Goal: Contribute content

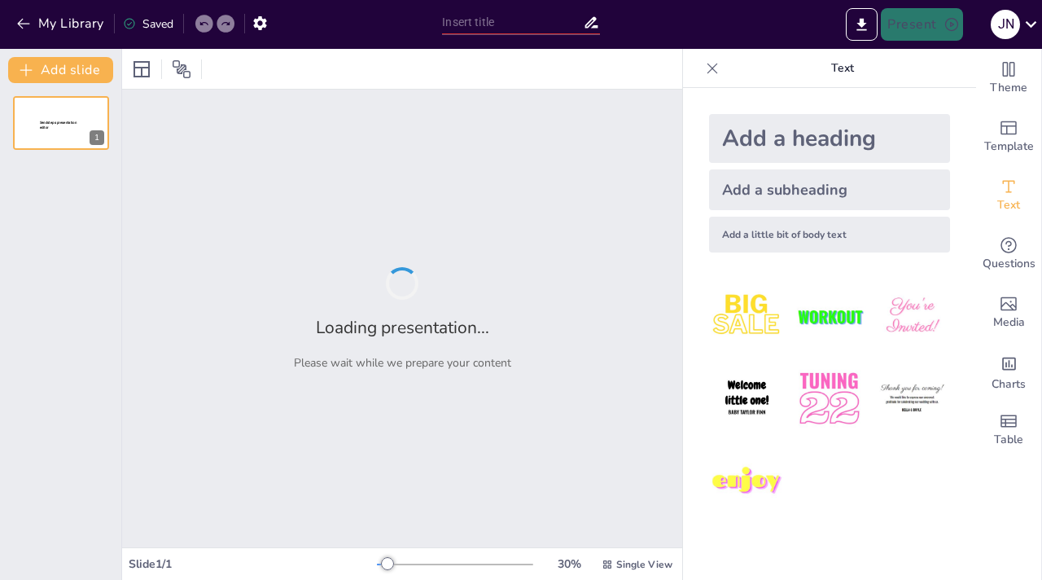
type input "Stories of Us: A Multicultural Journey Through Language Arts"
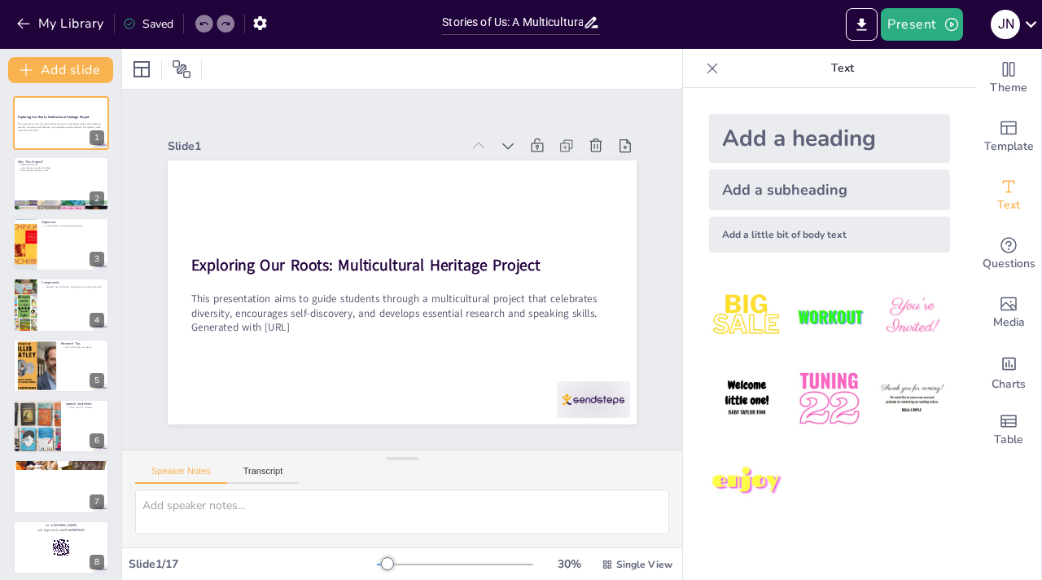
checkbox input "true"
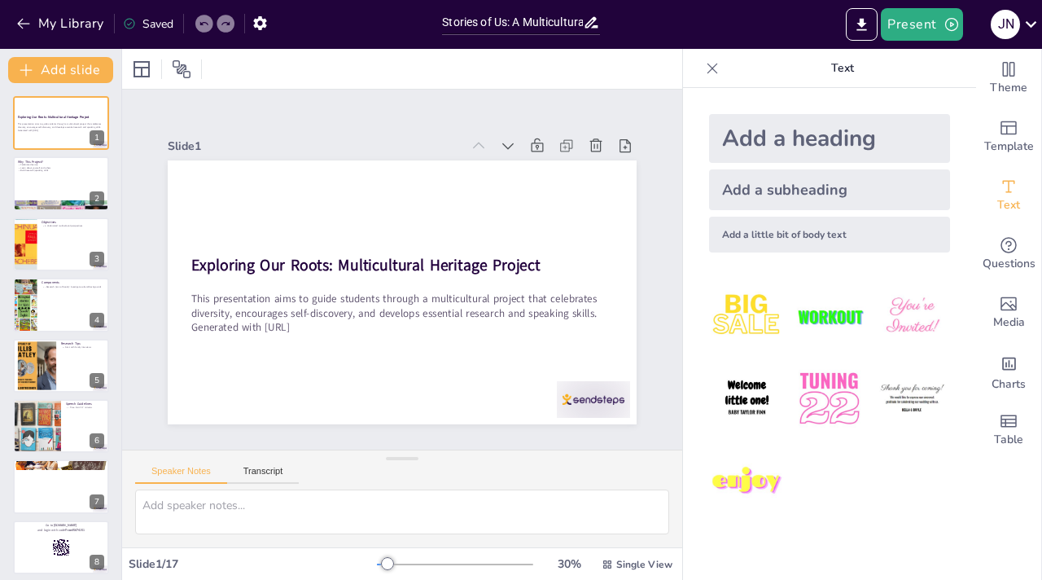
checkbox input "true"
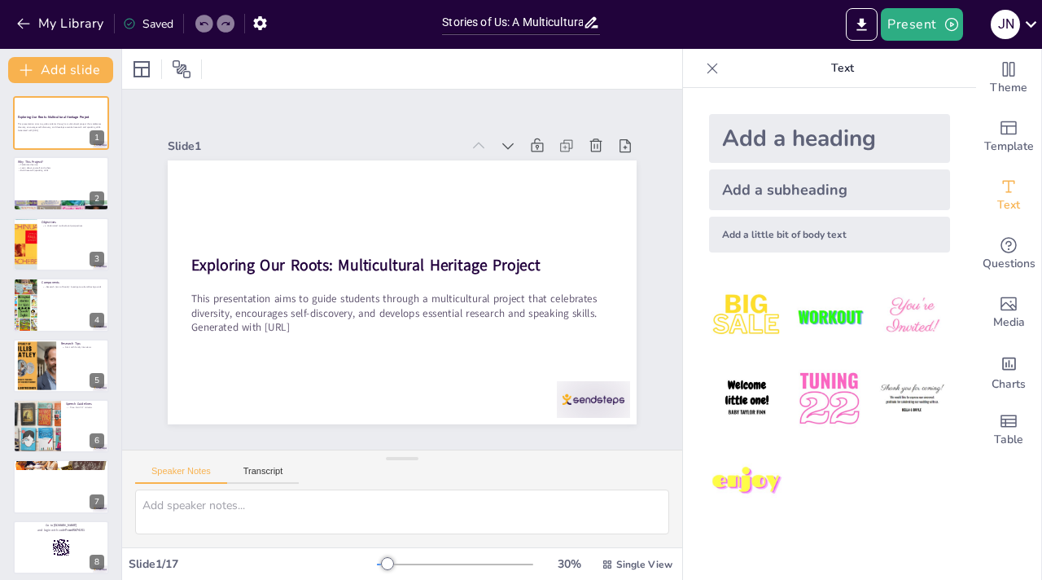
checkbox input "true"
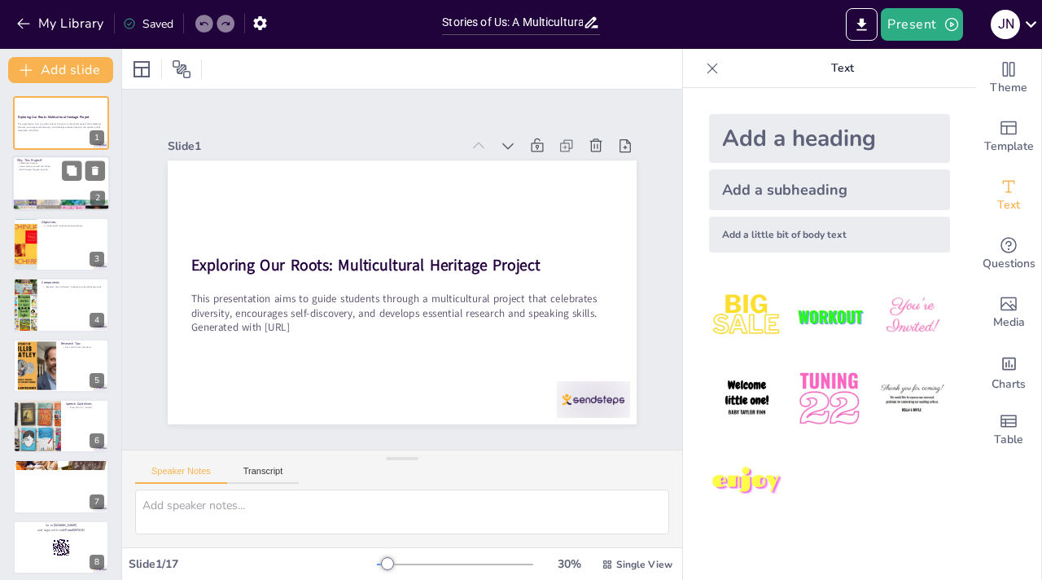
checkbox input "true"
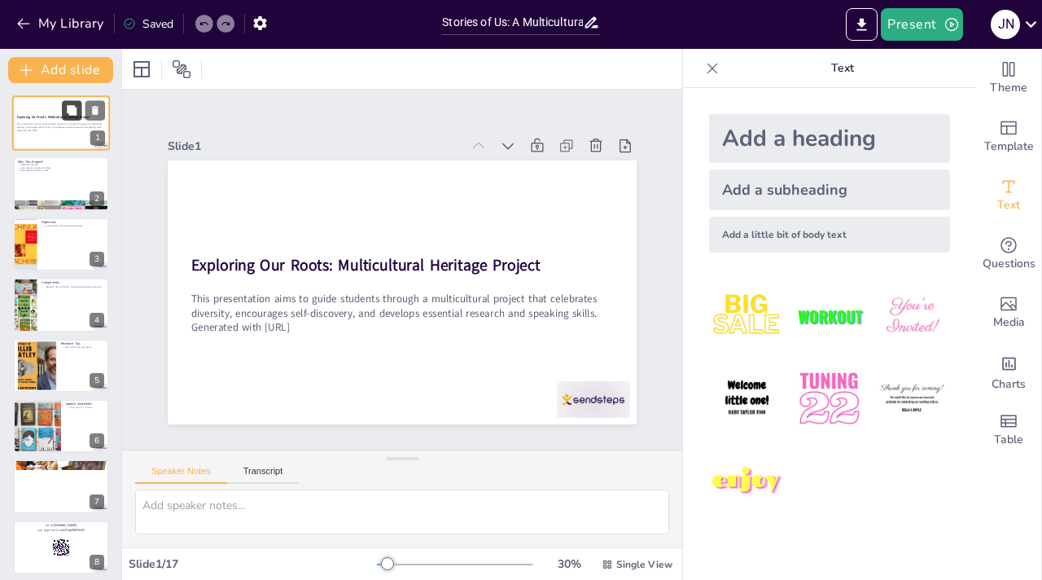
checkbox input "true"
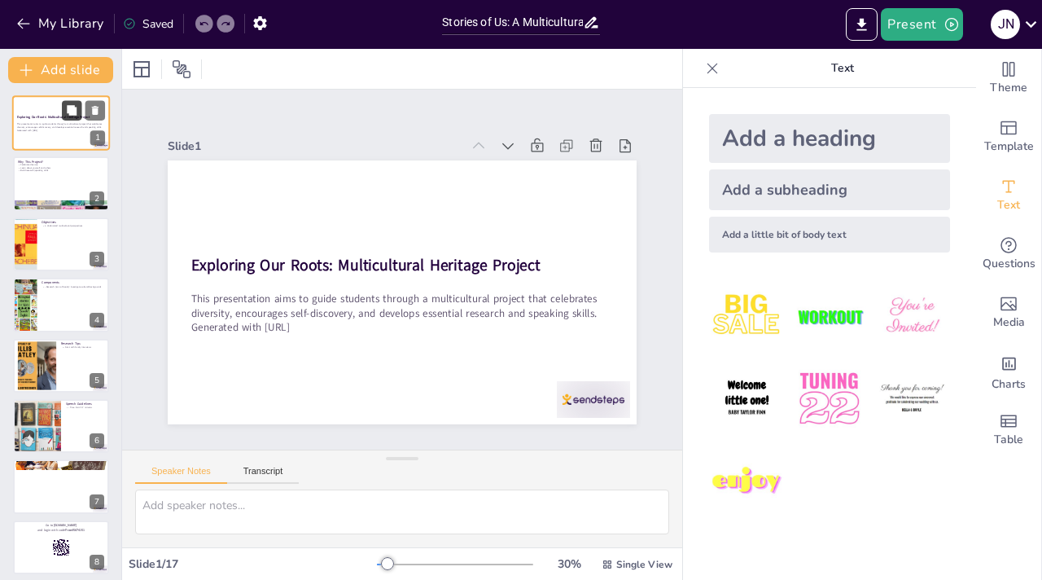
checkbox input "true"
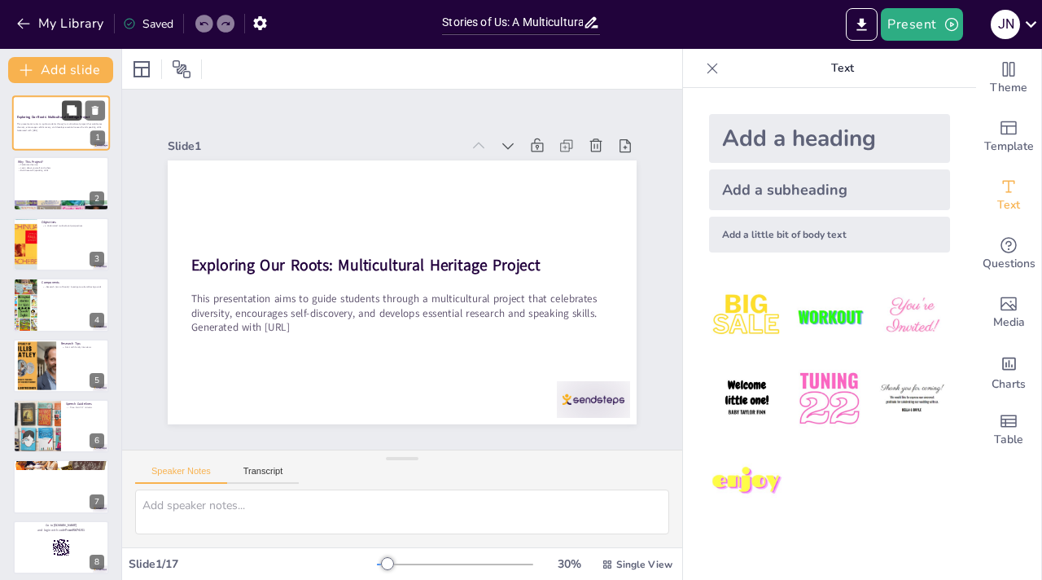
checkbox input "true"
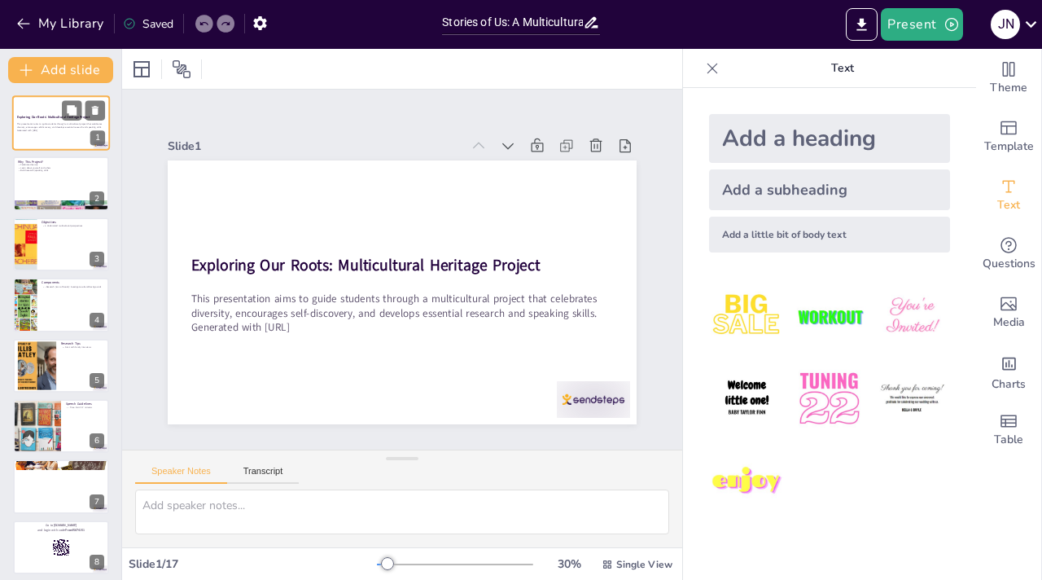
checkbox input "true"
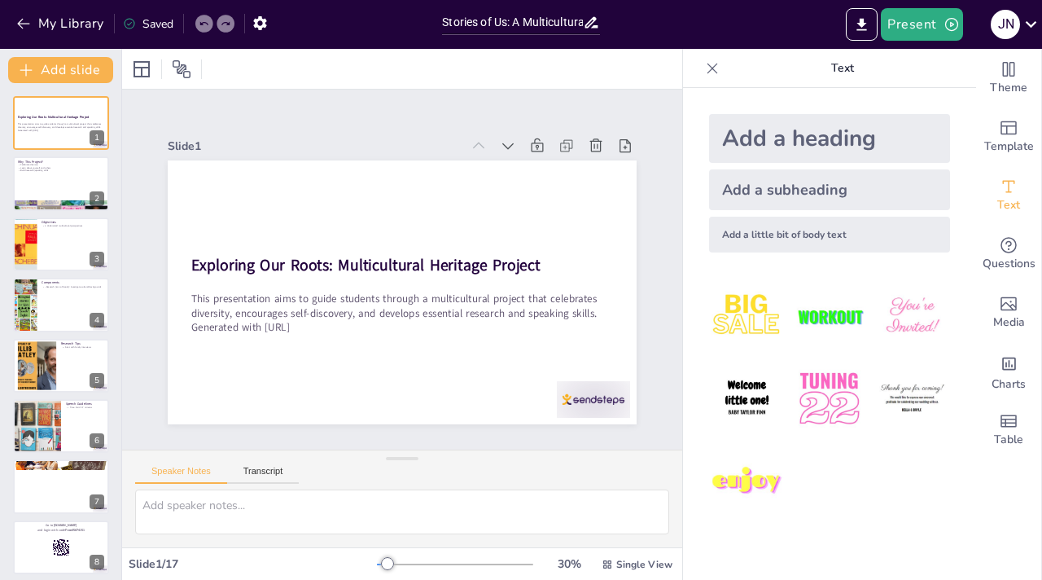
checkbox input "true"
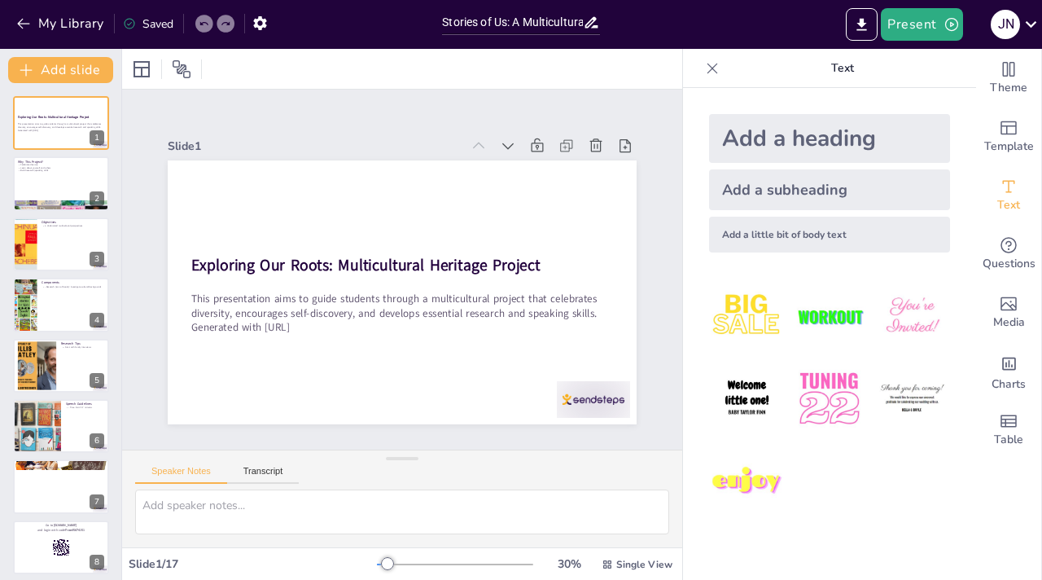
checkbox input "true"
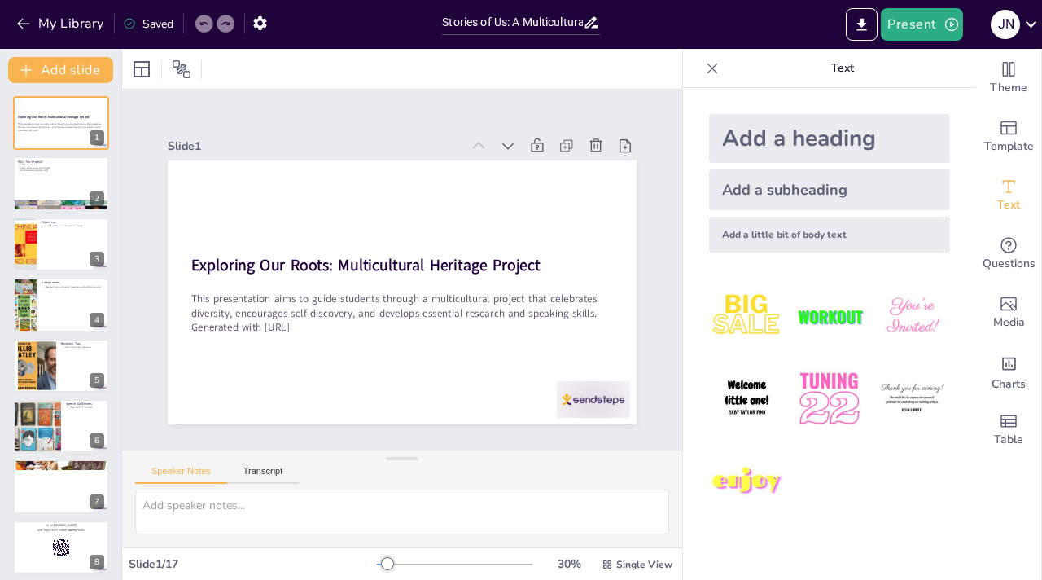
checkbox input "true"
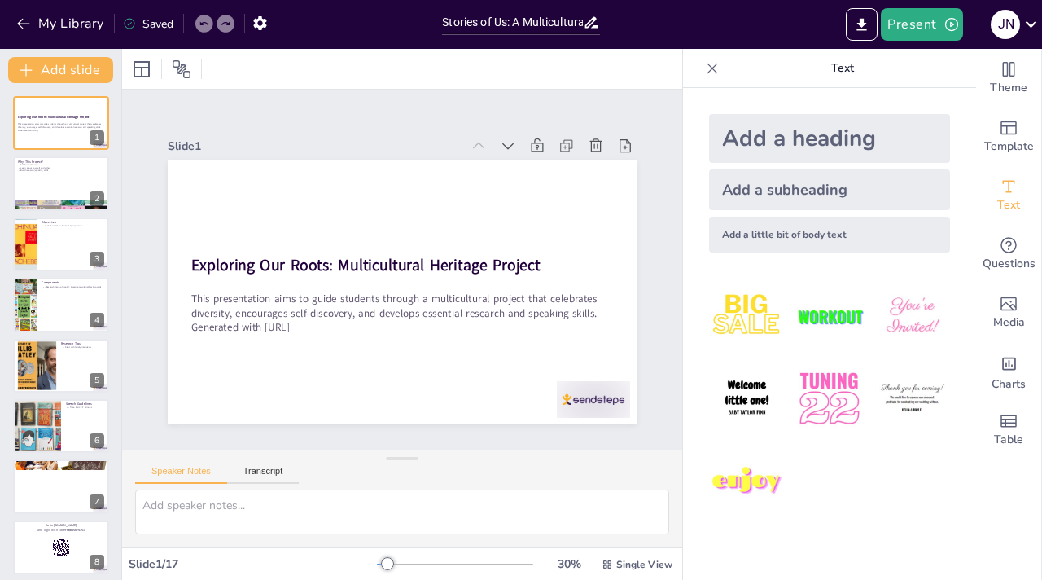
checkbox input "true"
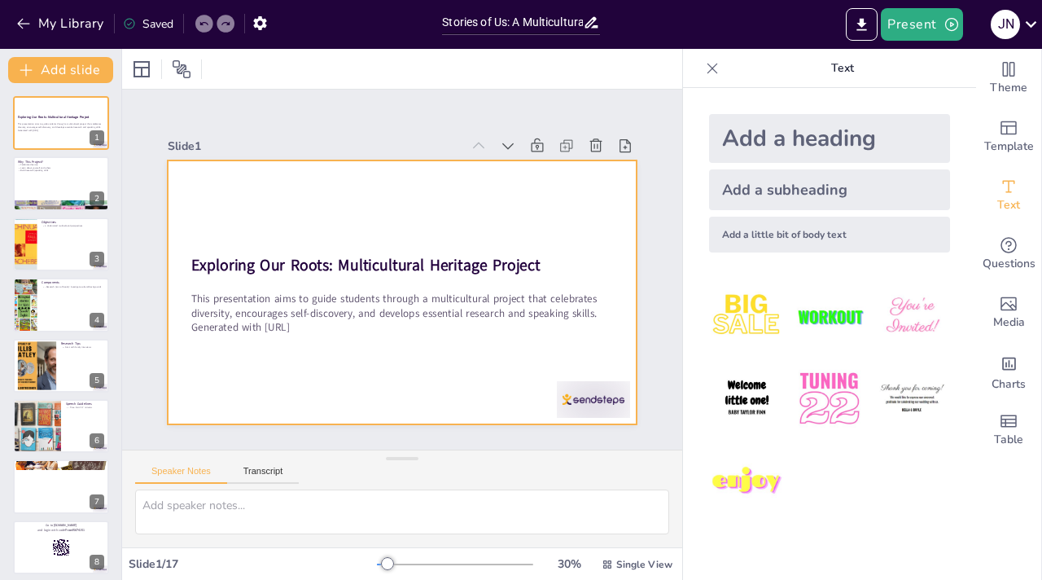
checkbox input "true"
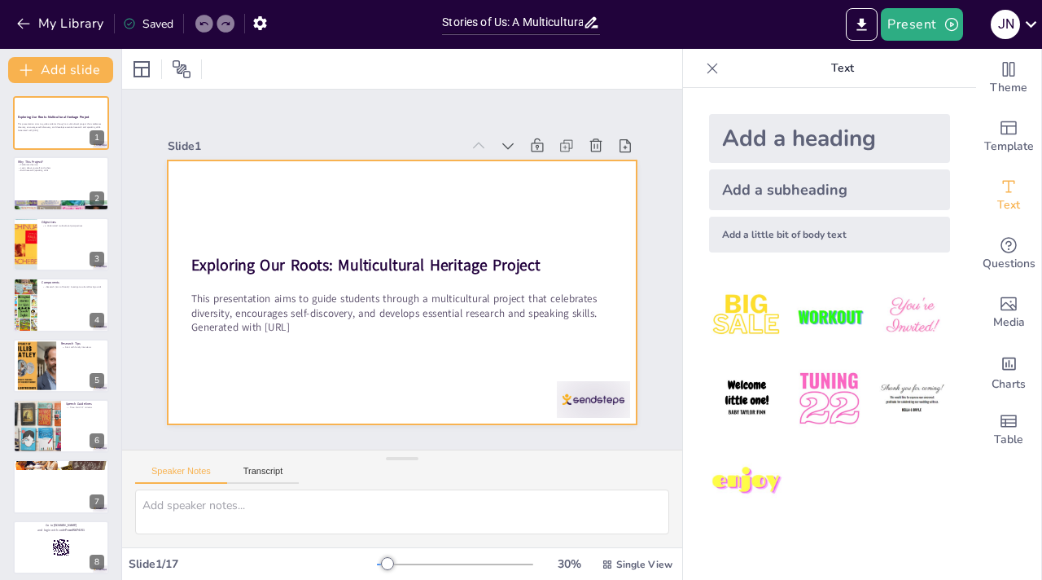
checkbox input "true"
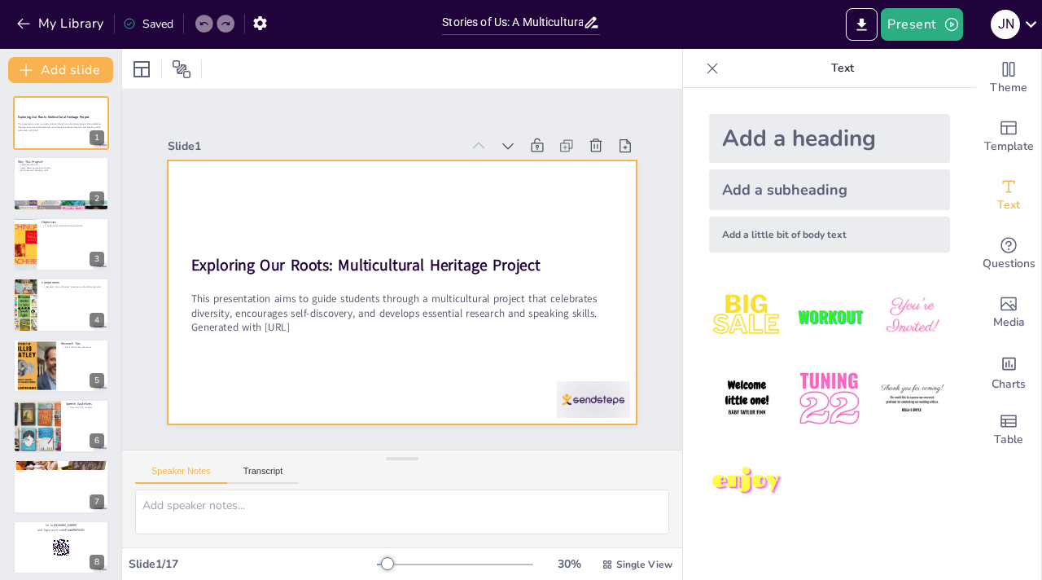
checkbox input "true"
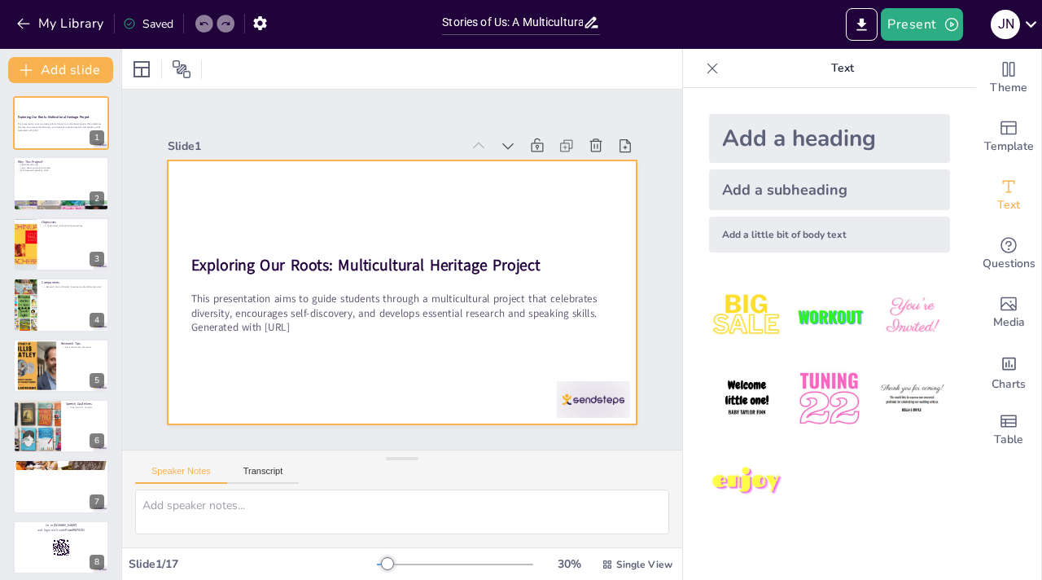
checkbox input "true"
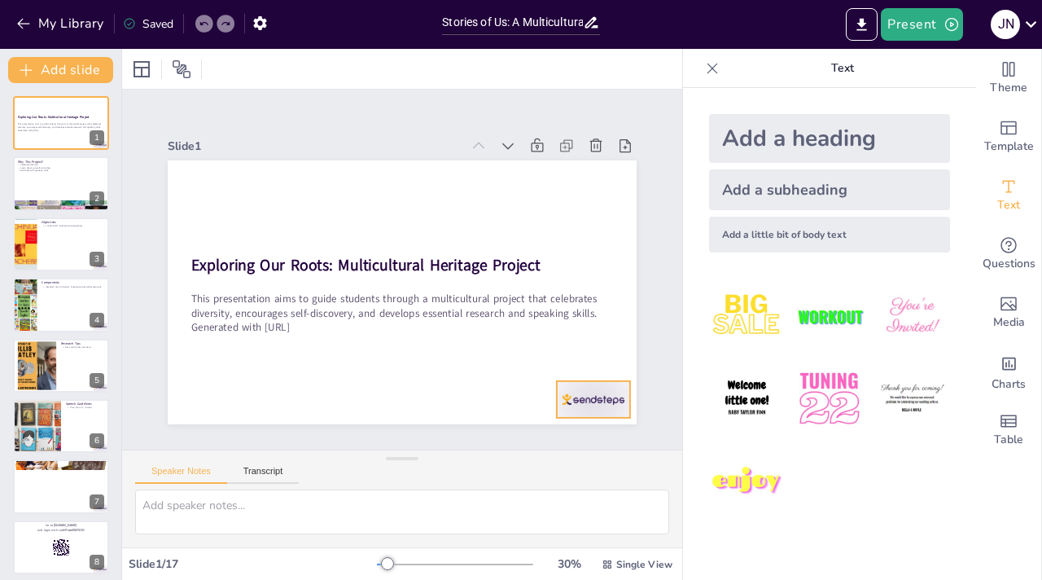
checkbox input "true"
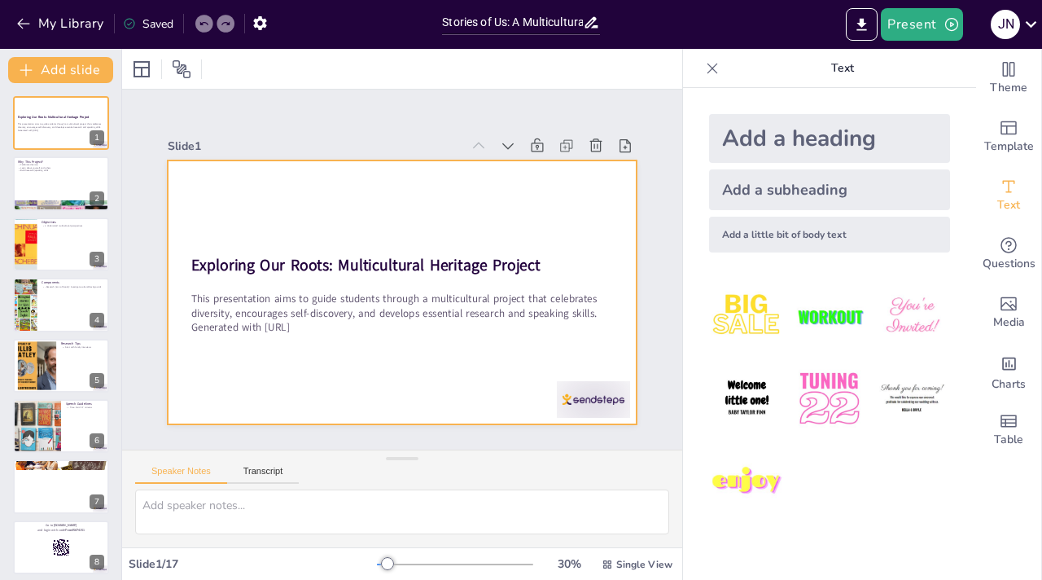
checkbox input "true"
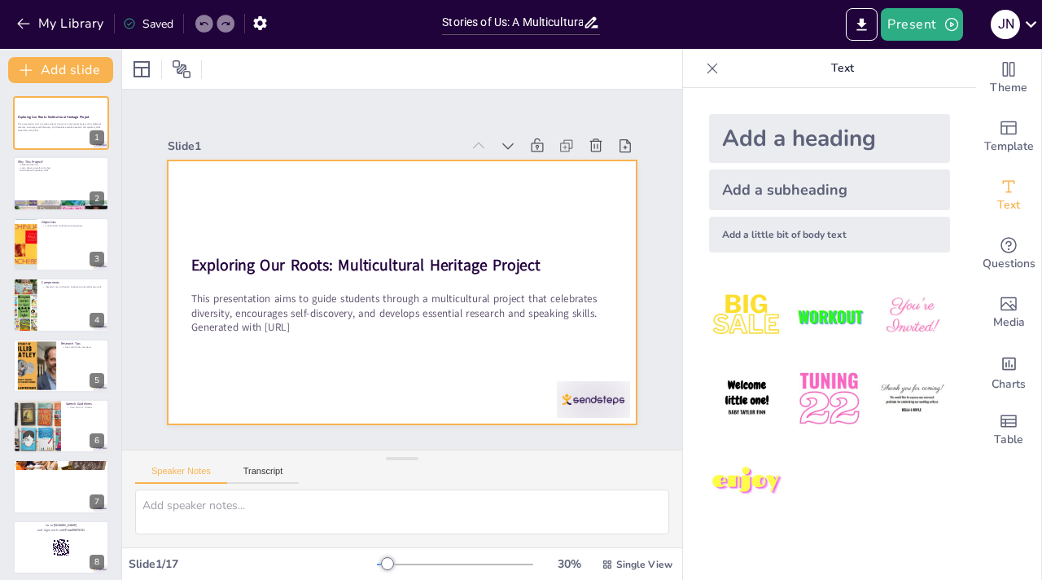
checkbox input "true"
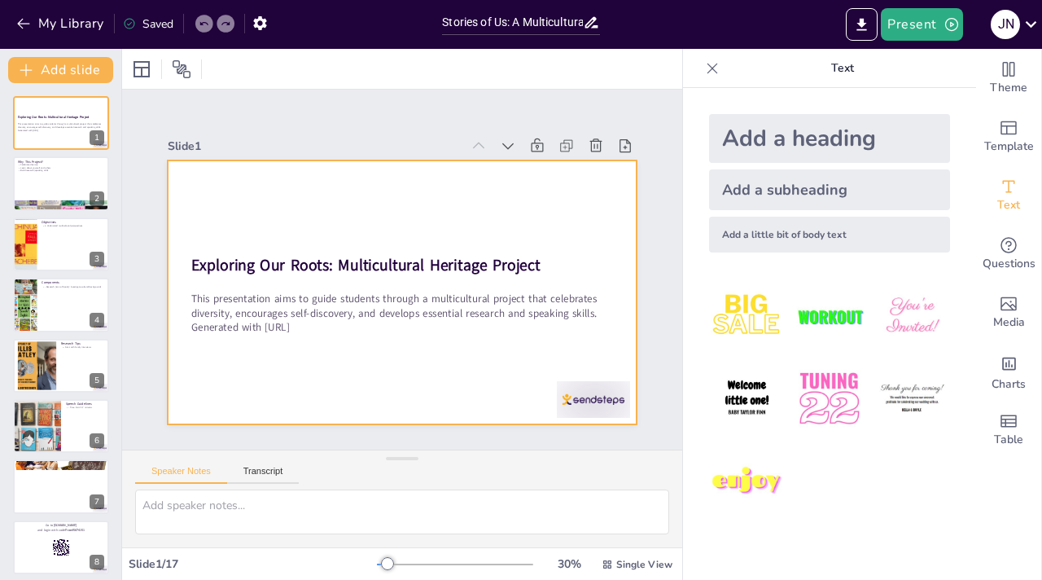
checkbox input "true"
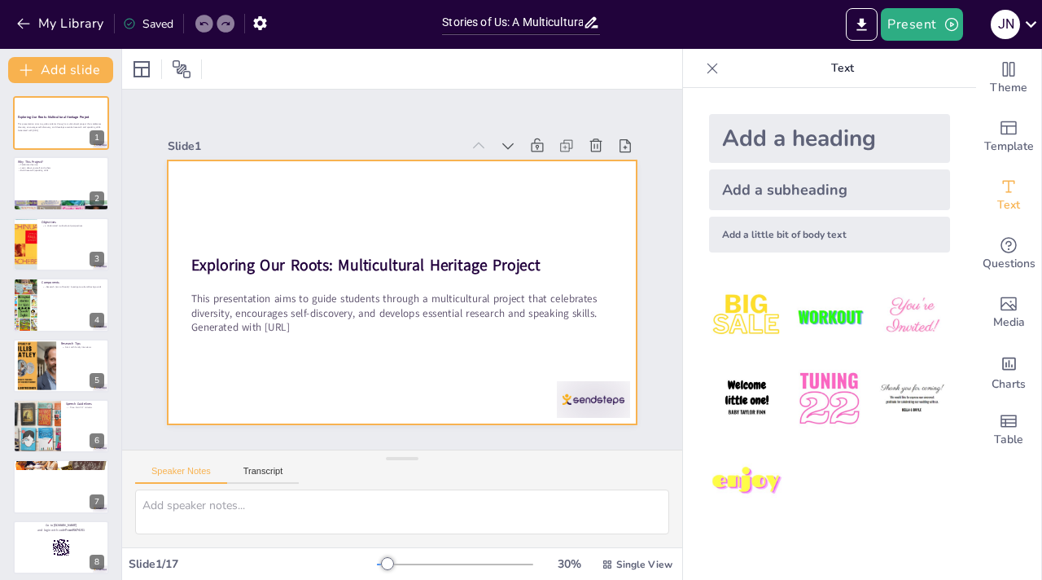
checkbox input "true"
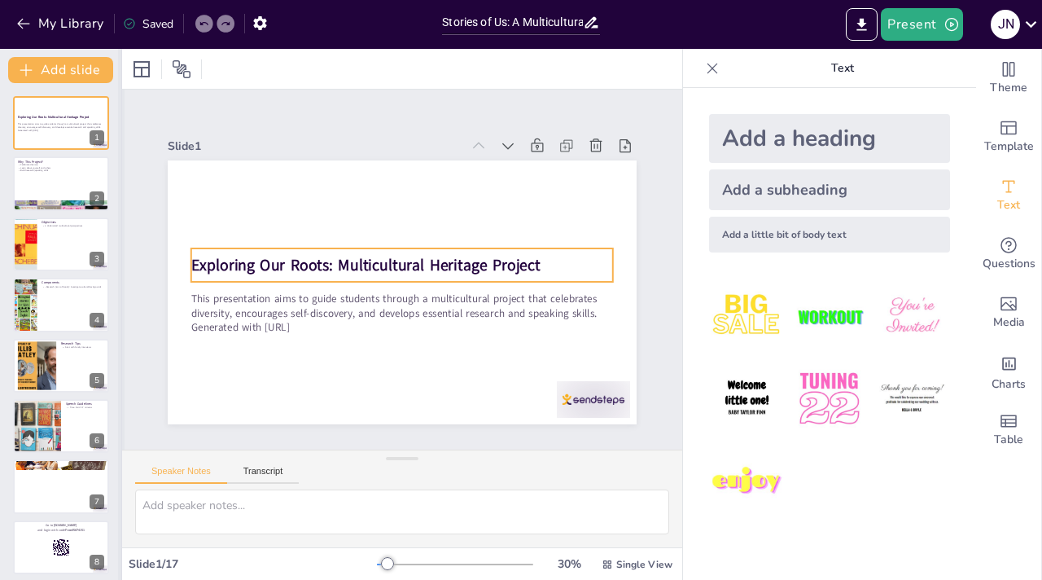
checkbox input "true"
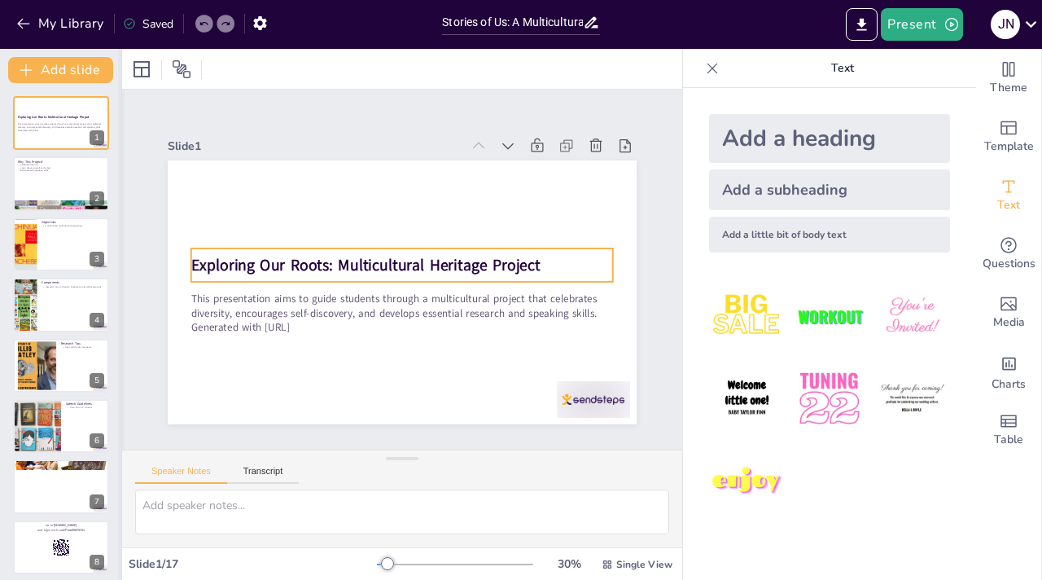
checkbox input "true"
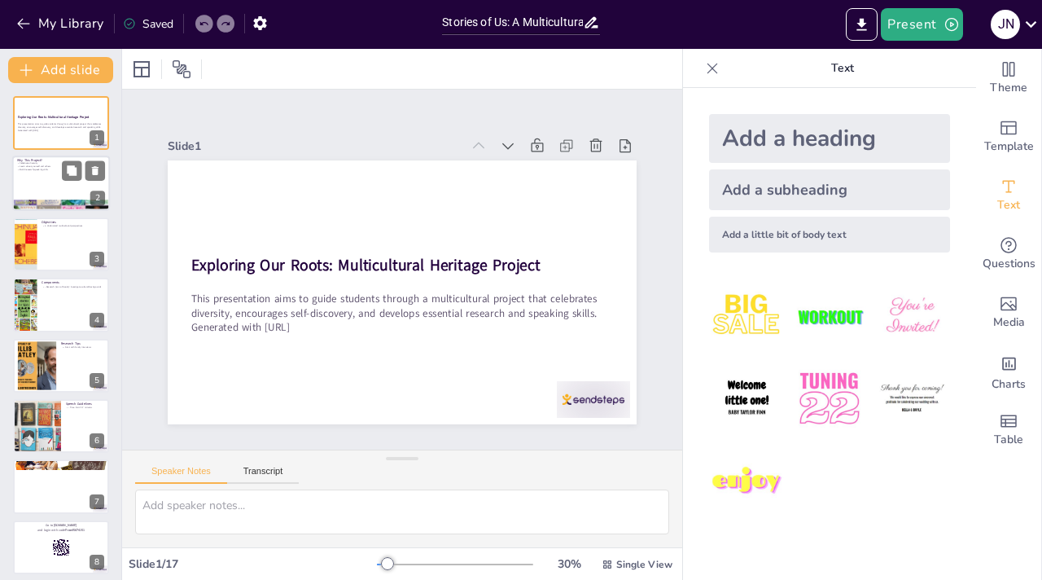
checkbox input "true"
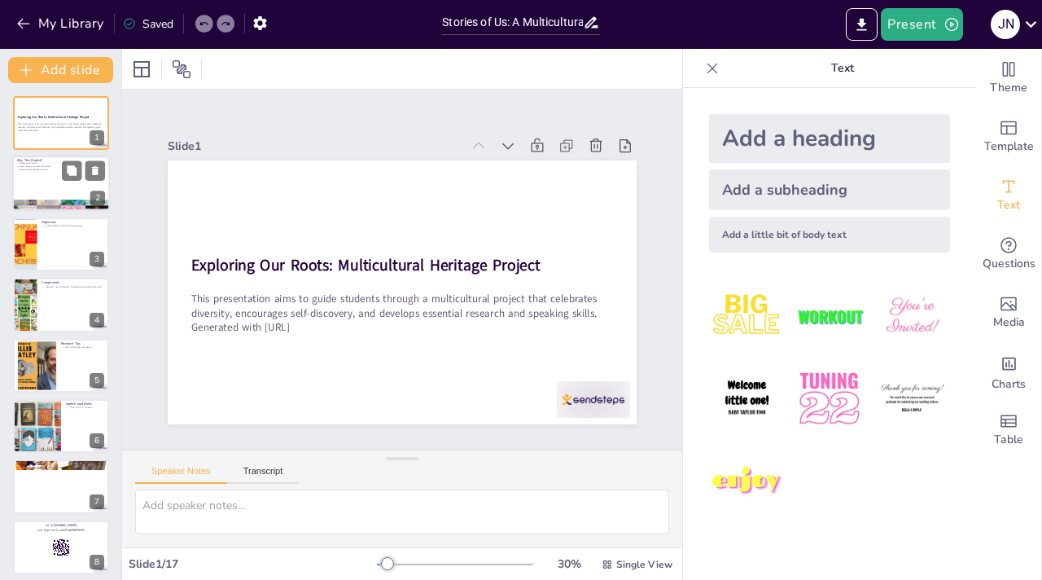
click at [46, 176] on div at bounding box center [61, 183] width 98 height 55
type textarea "Celebrating diversity is vital in [DATE] interconnected world. It encourages st…"
checkbox input "true"
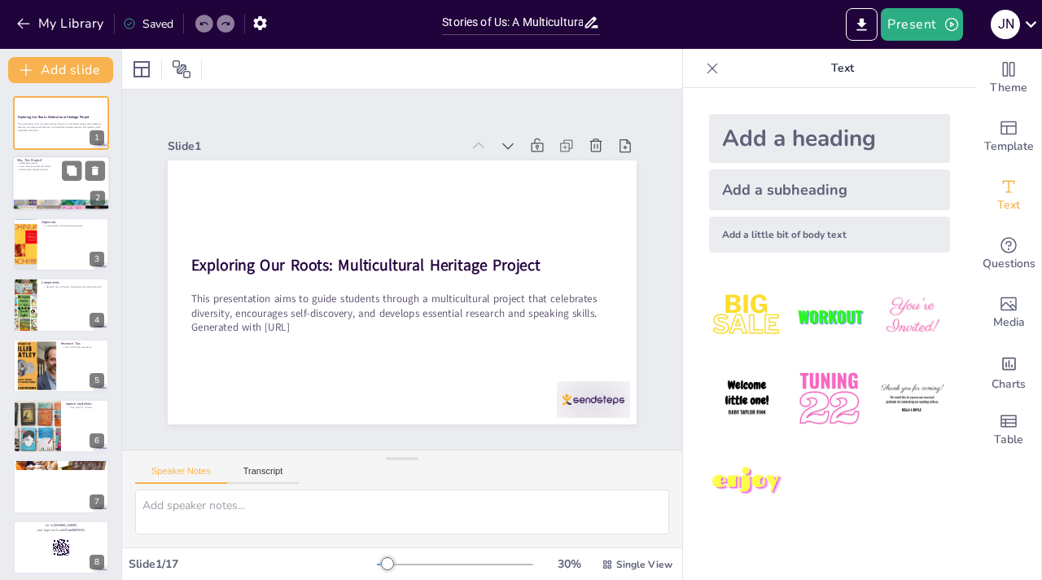
checkbox input "true"
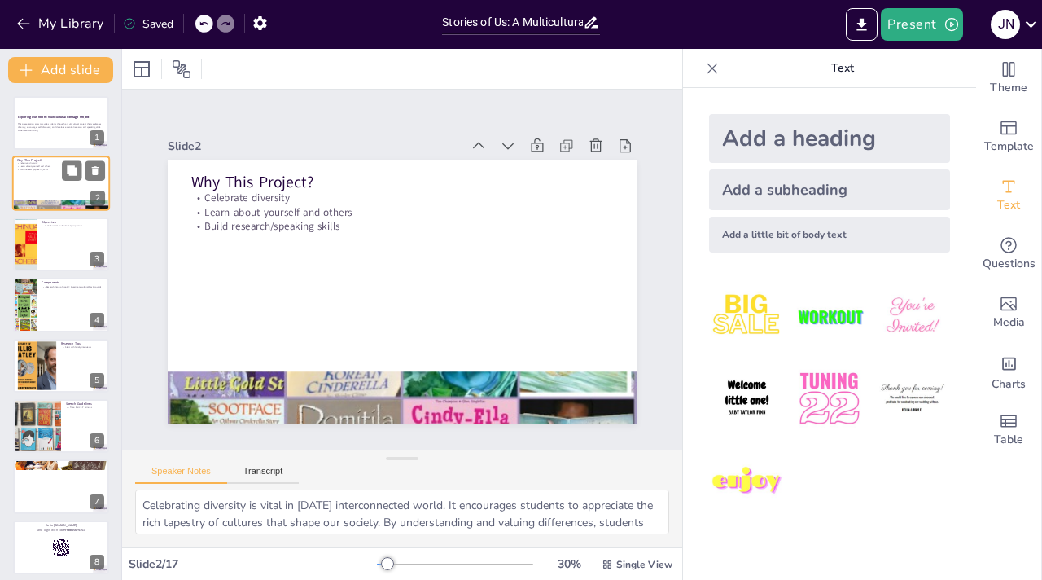
checkbox input "true"
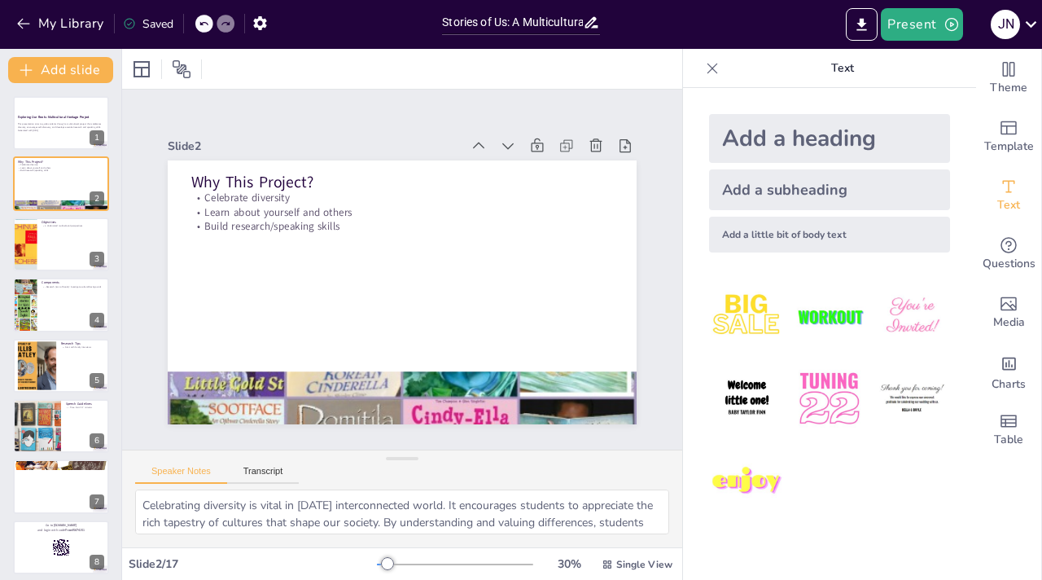
checkbox input "true"
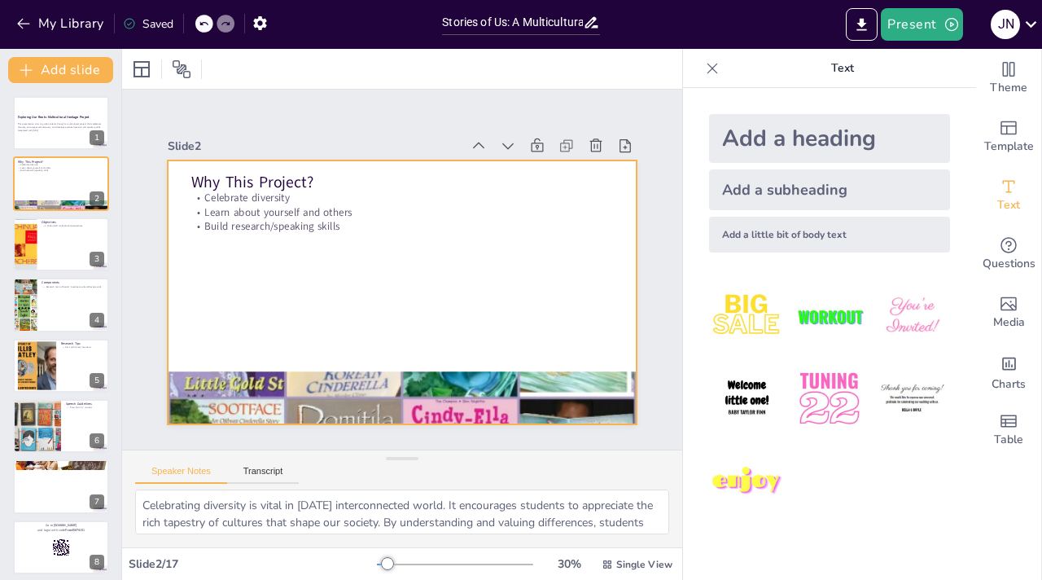
checkbox input "true"
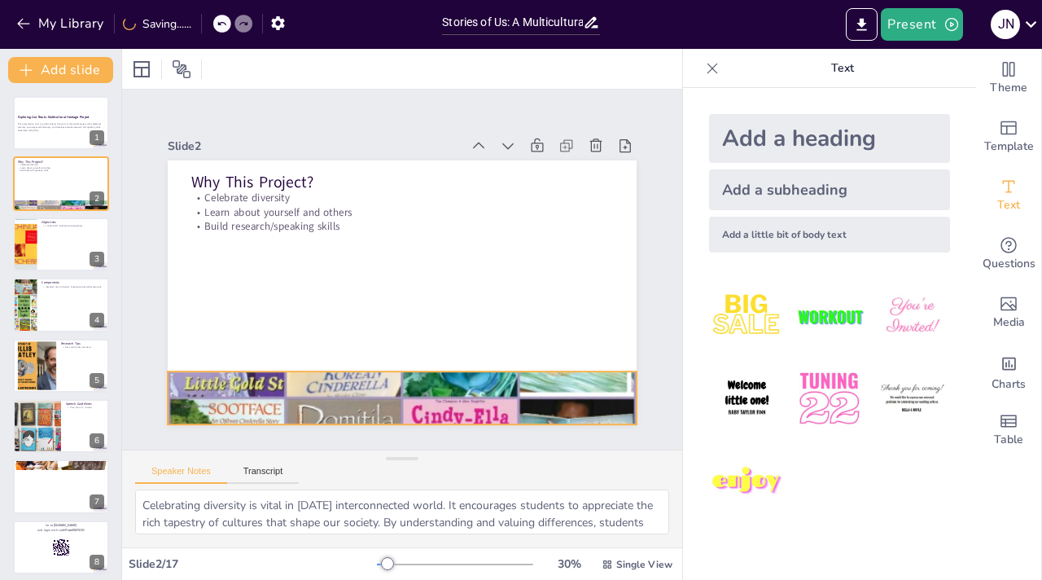
checkbox input "true"
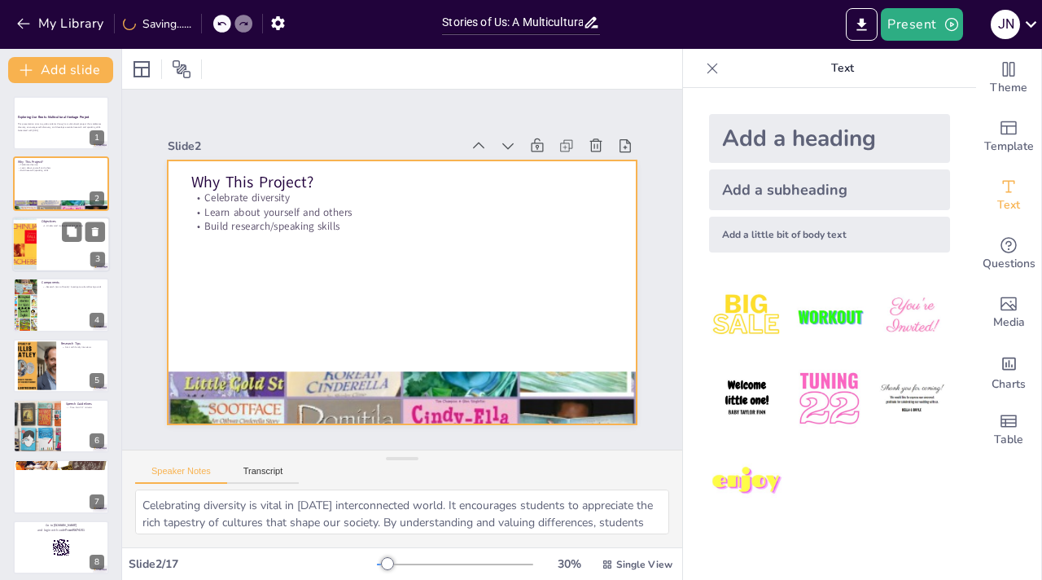
checkbox input "true"
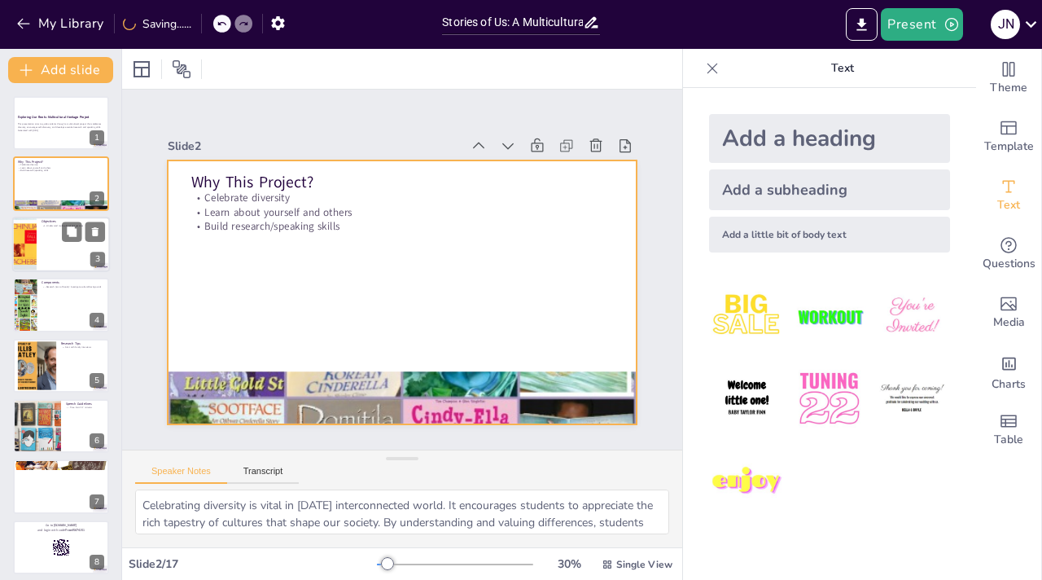
checkbox input "true"
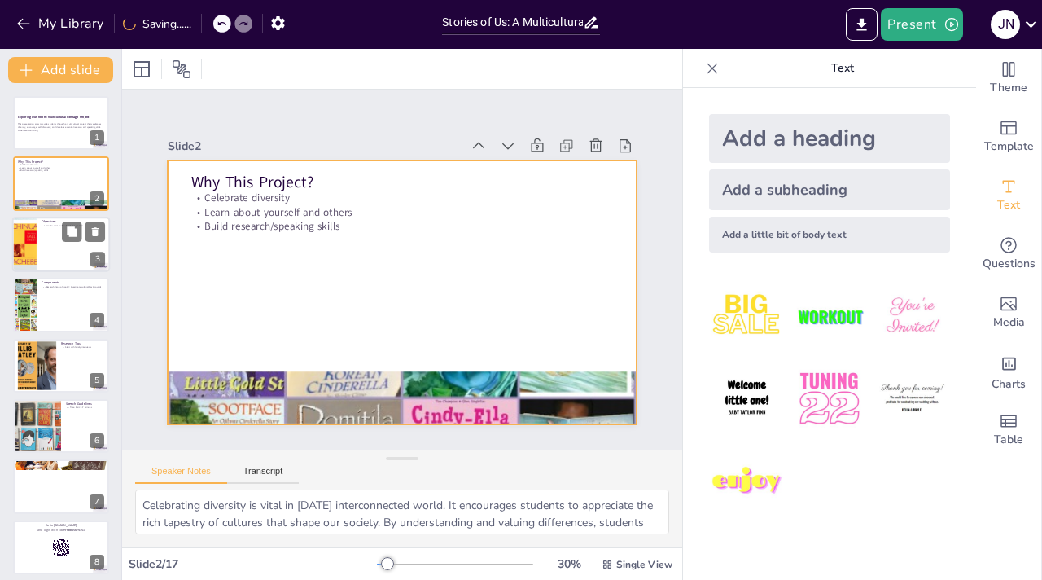
checkbox input "true"
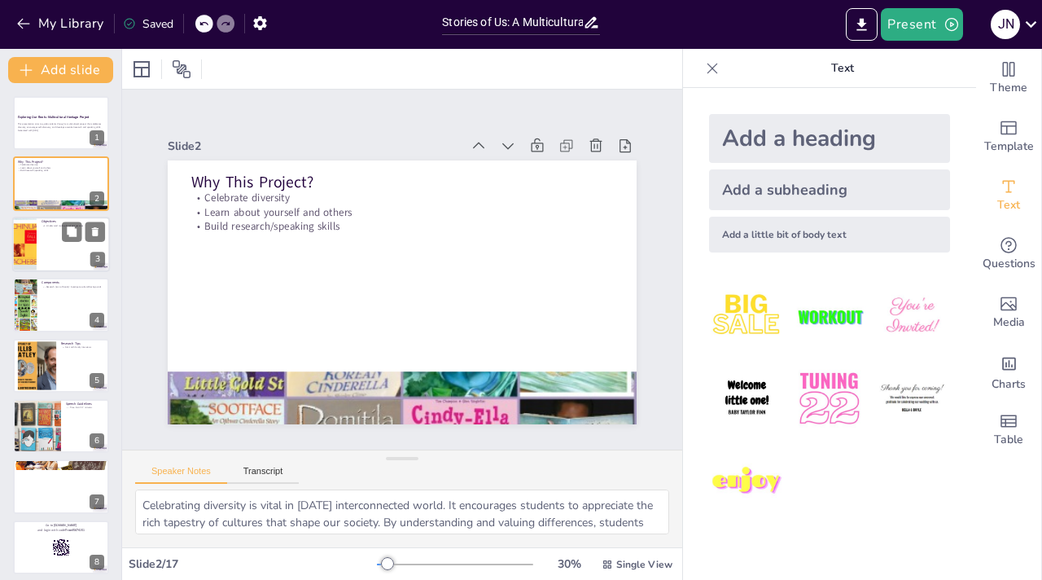
click at [33, 234] on div at bounding box center [25, 244] width 98 height 55
checkbox input "true"
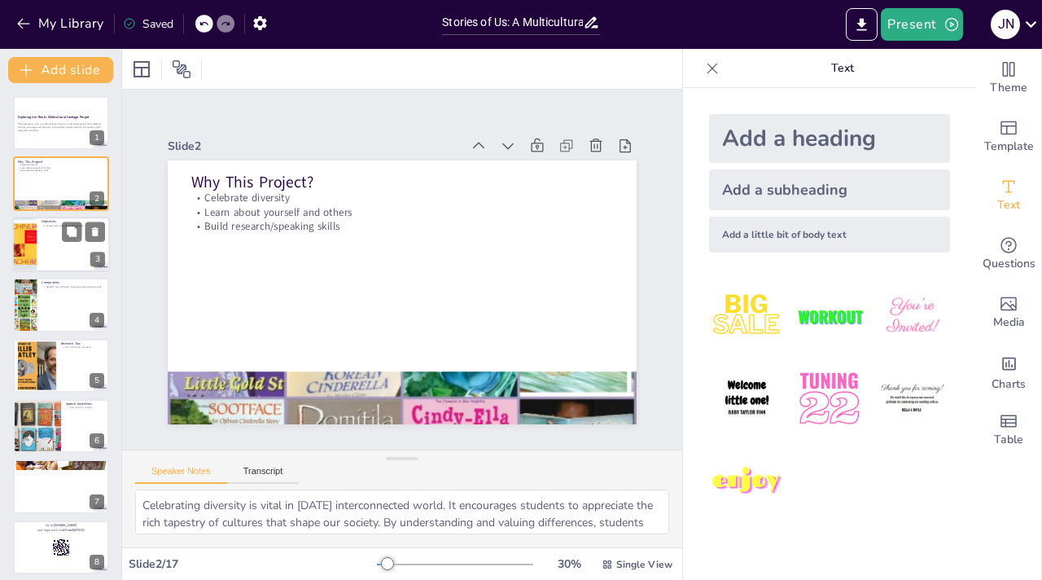
checkbox input "true"
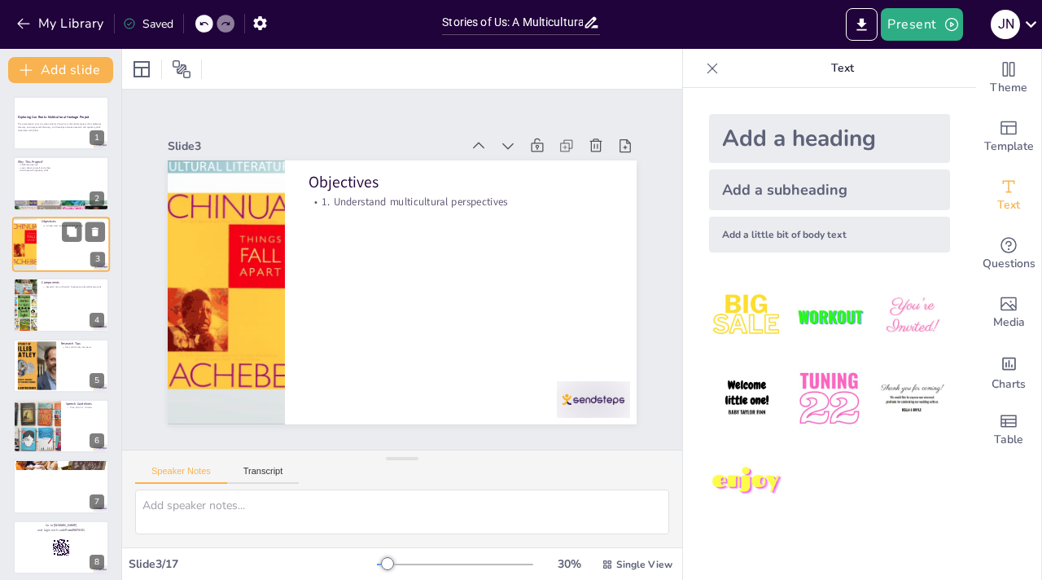
checkbox input "true"
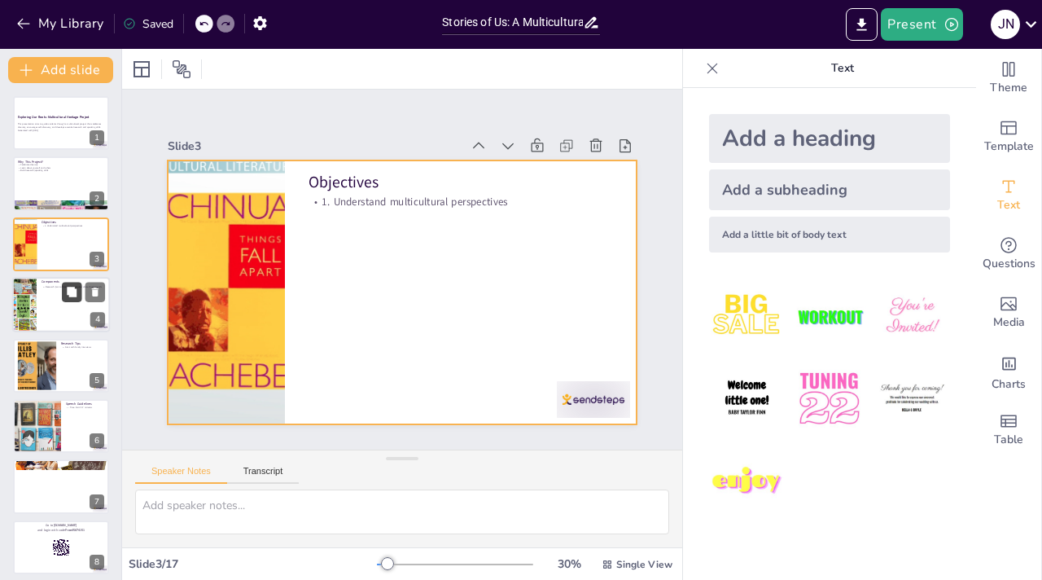
checkbox input "true"
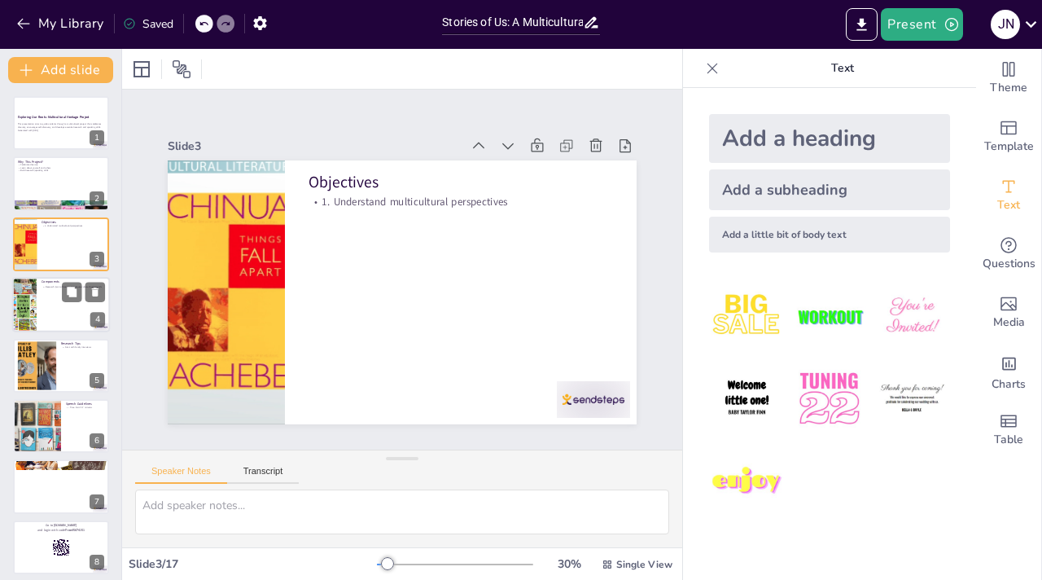
checkbox input "true"
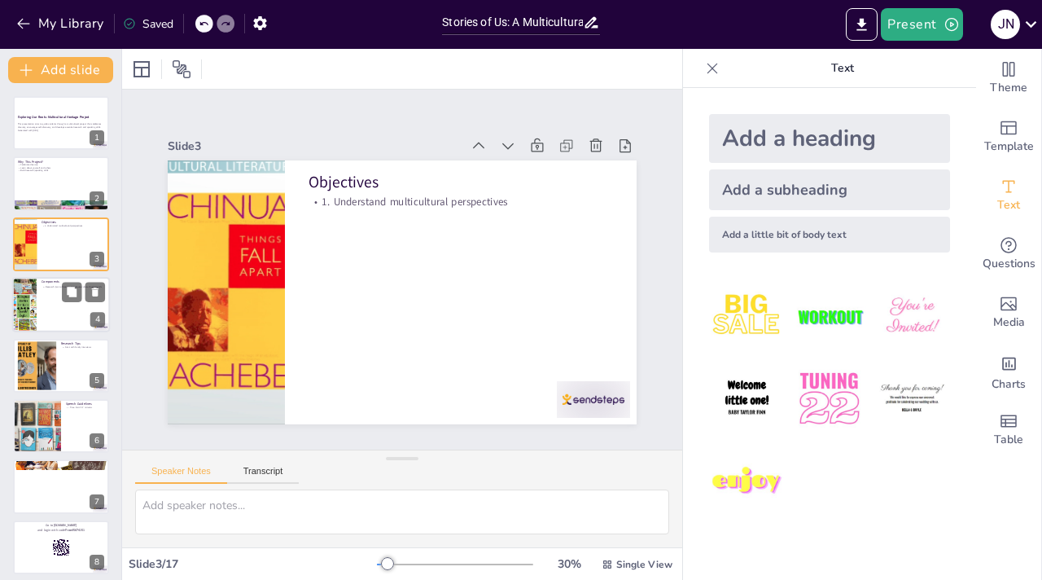
click at [69, 304] on div at bounding box center [61, 304] width 98 height 55
checkbox input "true"
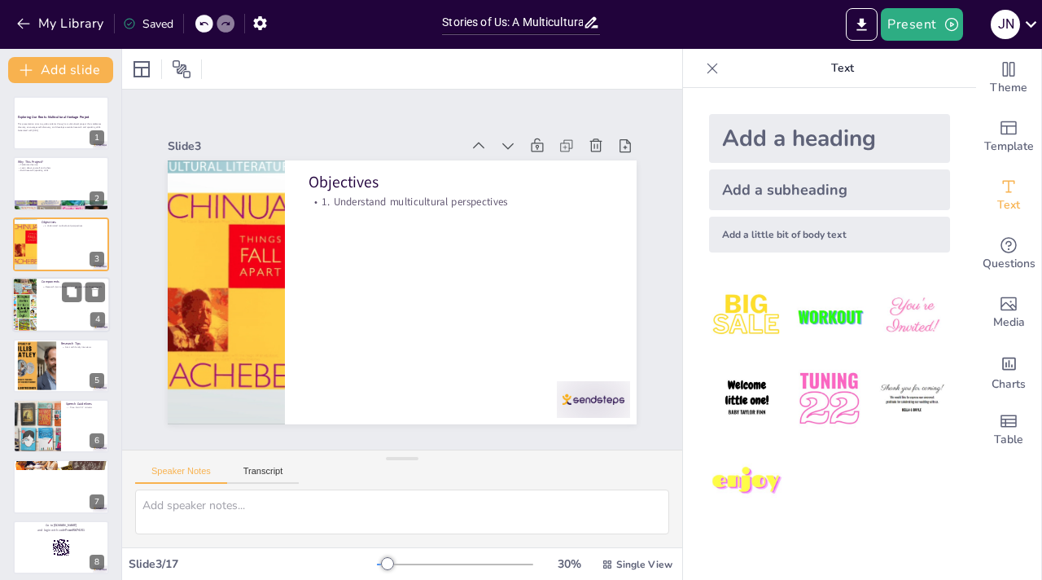
checkbox input "true"
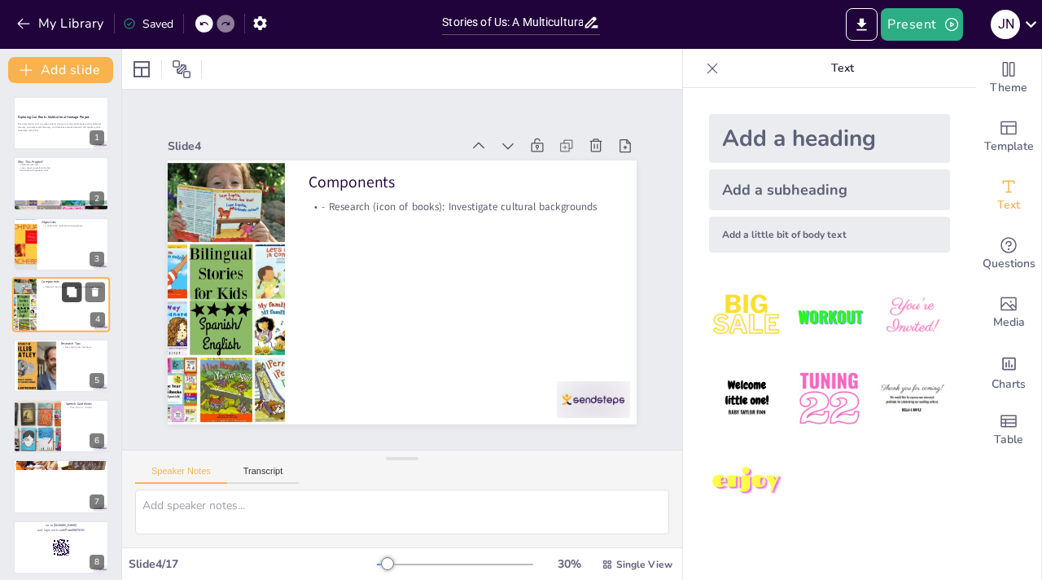
checkbox input "true"
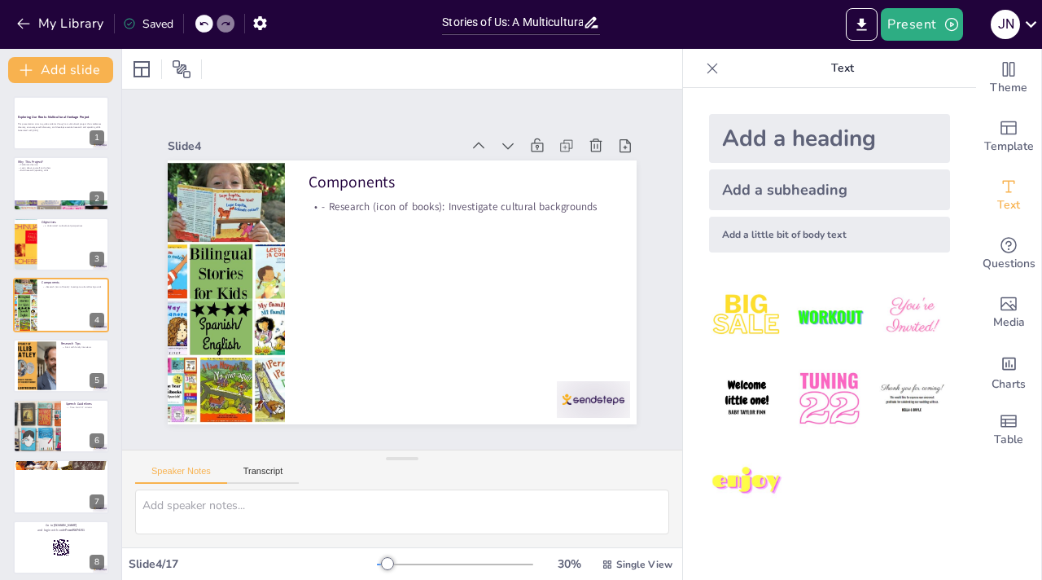
checkbox input "true"
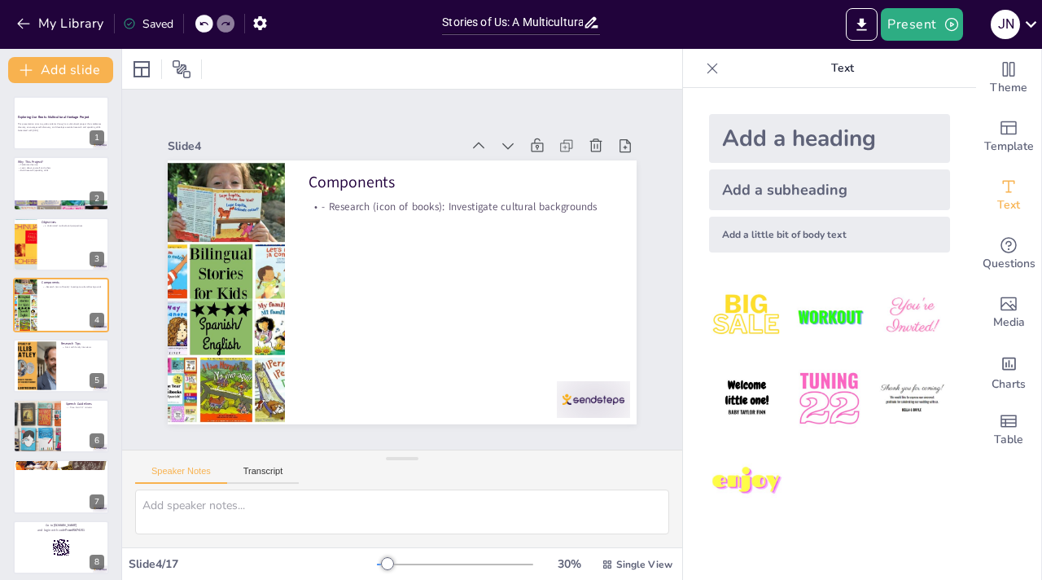
checkbox input "true"
click at [50, 365] on div at bounding box center [36, 365] width 66 height 50
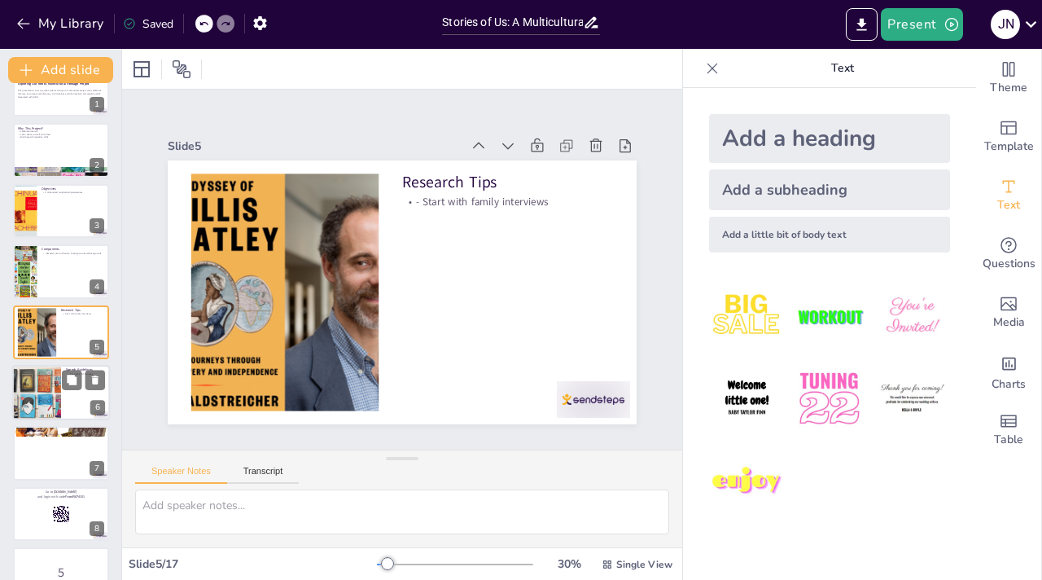
click at [35, 400] on div at bounding box center [37, 392] width 98 height 55
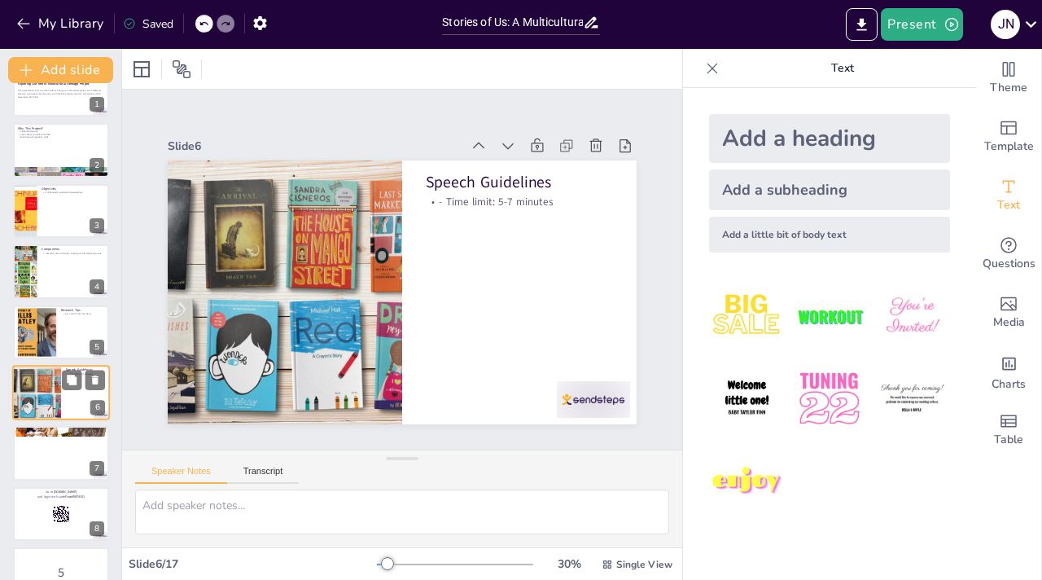
scroll to position [94, 0]
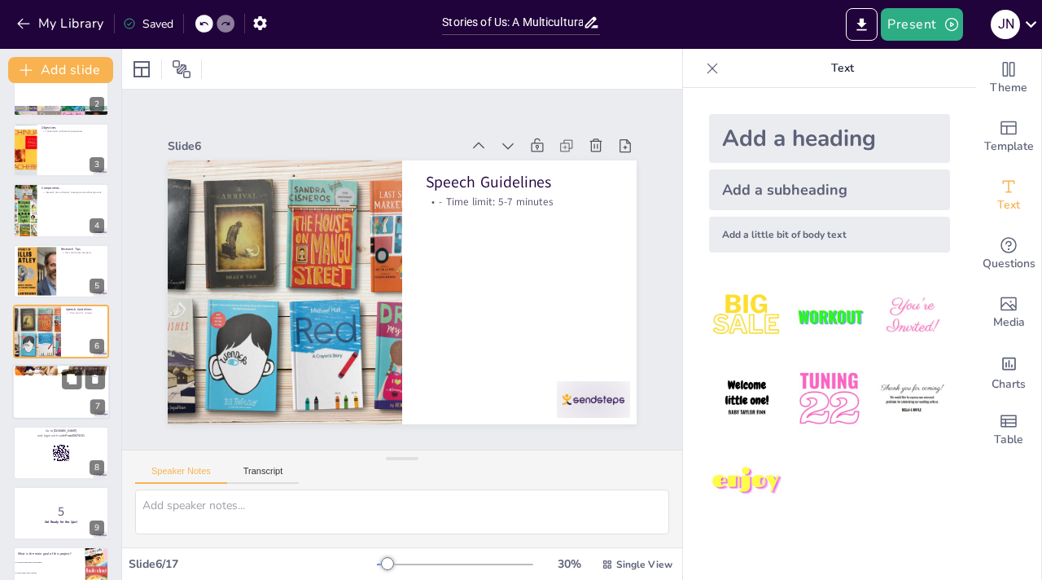
click at [52, 404] on div at bounding box center [61, 392] width 98 height 55
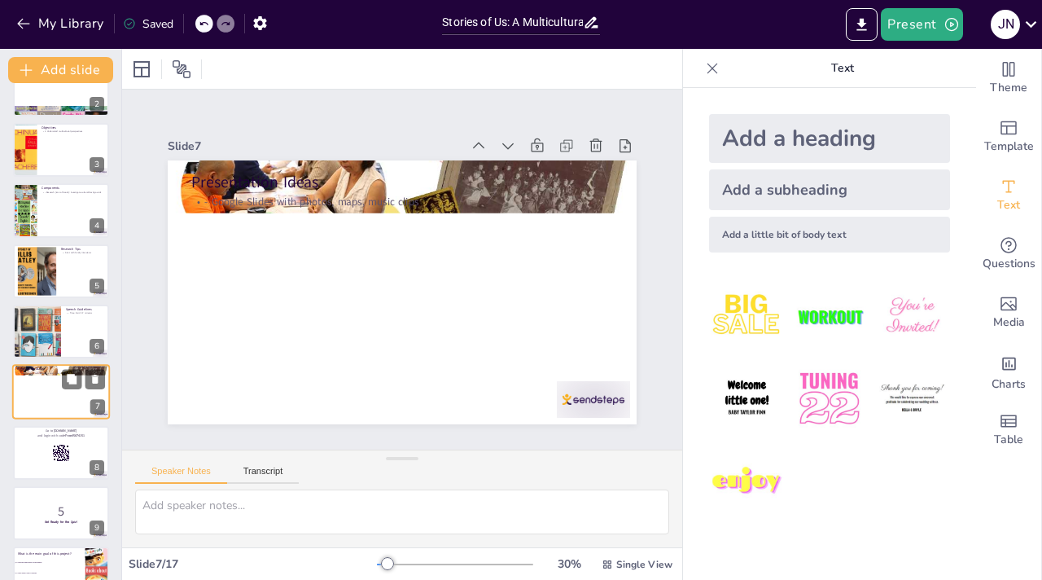
scroll to position [155, 0]
